Goal: Information Seeking & Learning: Learn about a topic

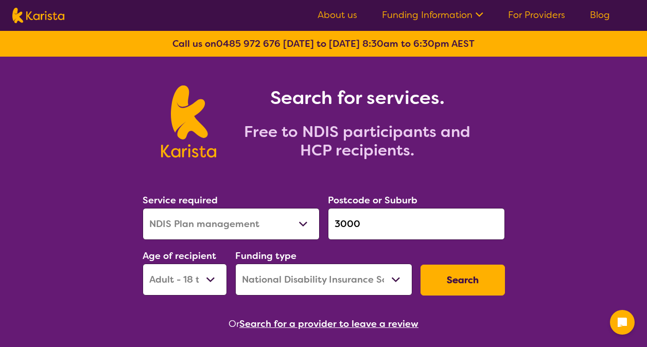
select select "NDIS Plan management"
select select "AD"
select select "NDIS"
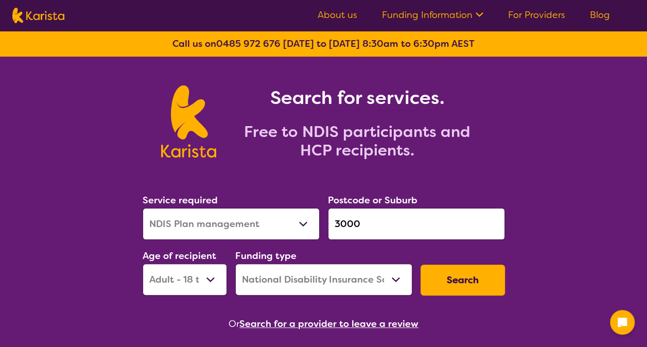
click at [453, 275] on button "Search" at bounding box center [463, 280] width 84 height 31
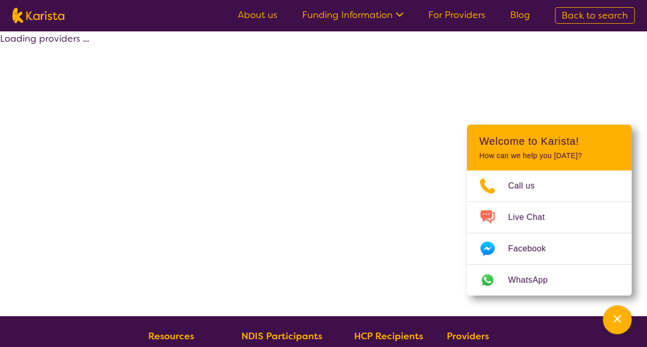
select select "by_score"
